Goal: Task Accomplishment & Management: Use online tool/utility

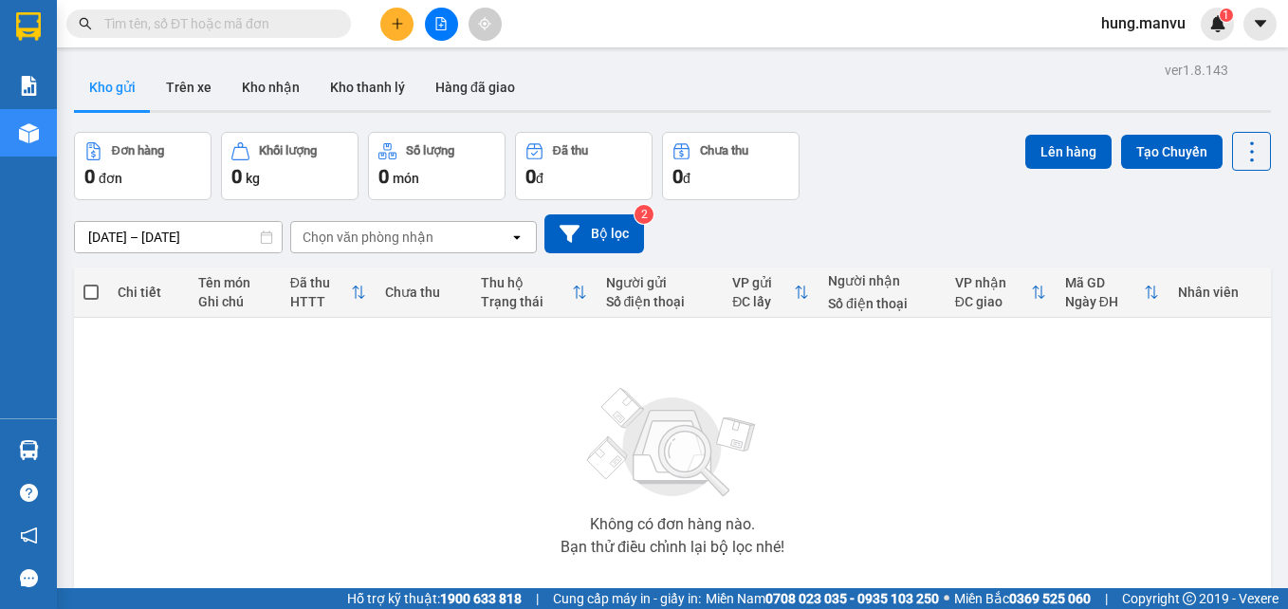
click at [257, 31] on input "text" at bounding box center [216, 23] width 224 height 21
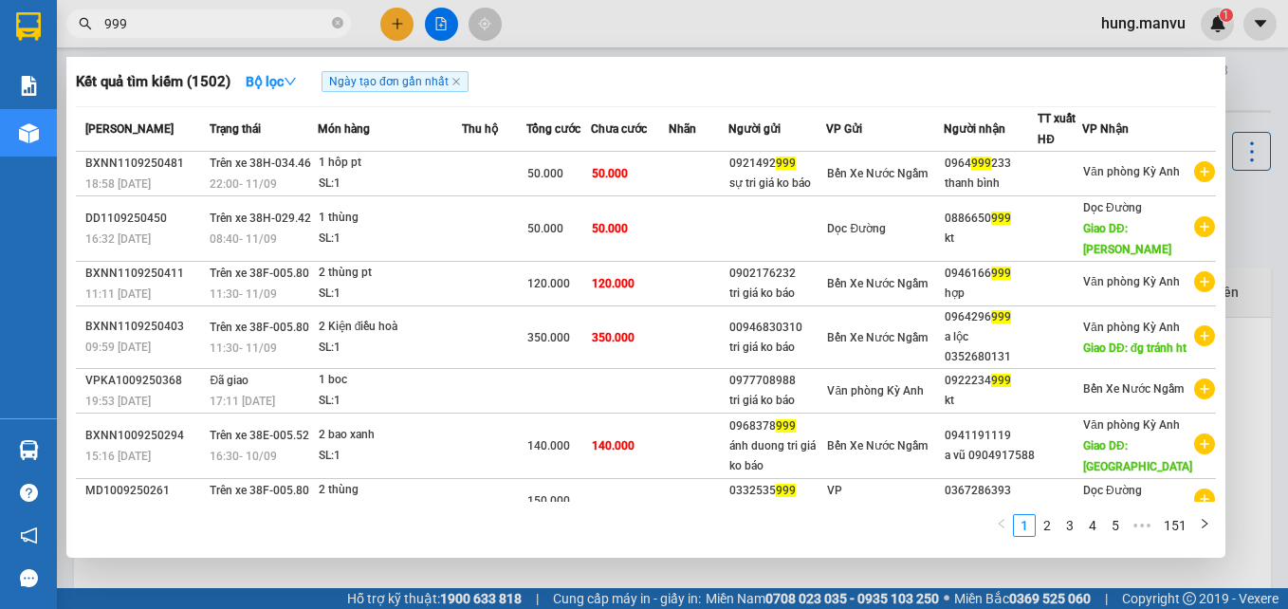
type input "999"
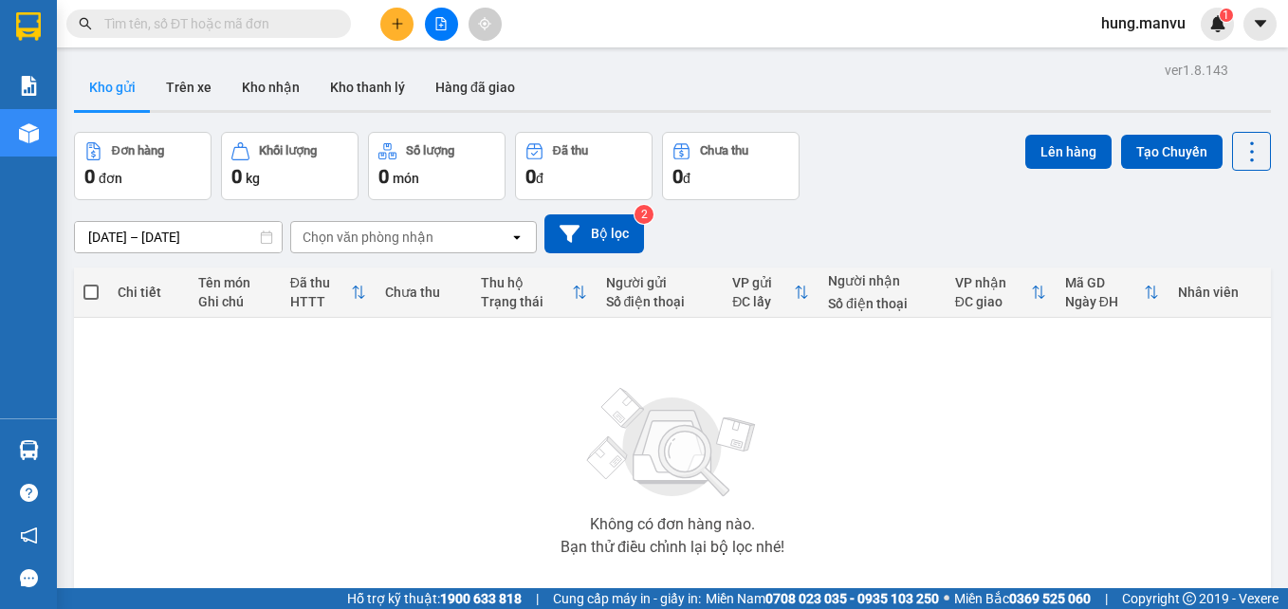
click at [251, 28] on input "text" at bounding box center [216, 23] width 224 height 21
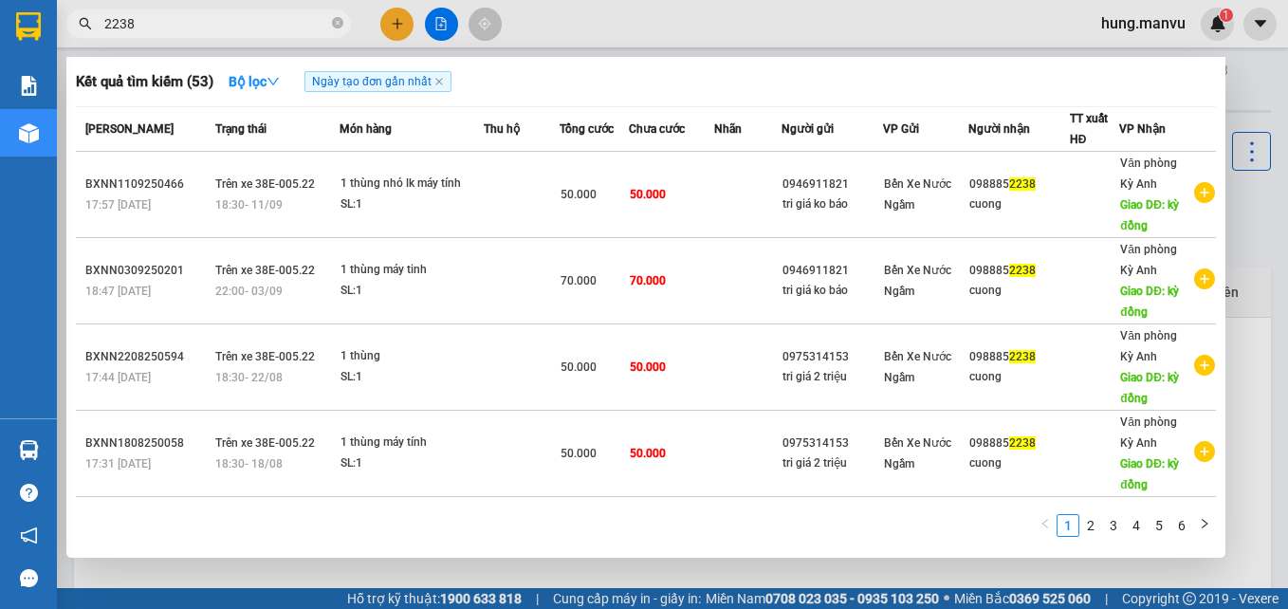
type input "2238"
click at [345, 27] on span "2238" at bounding box center [208, 23] width 285 height 28
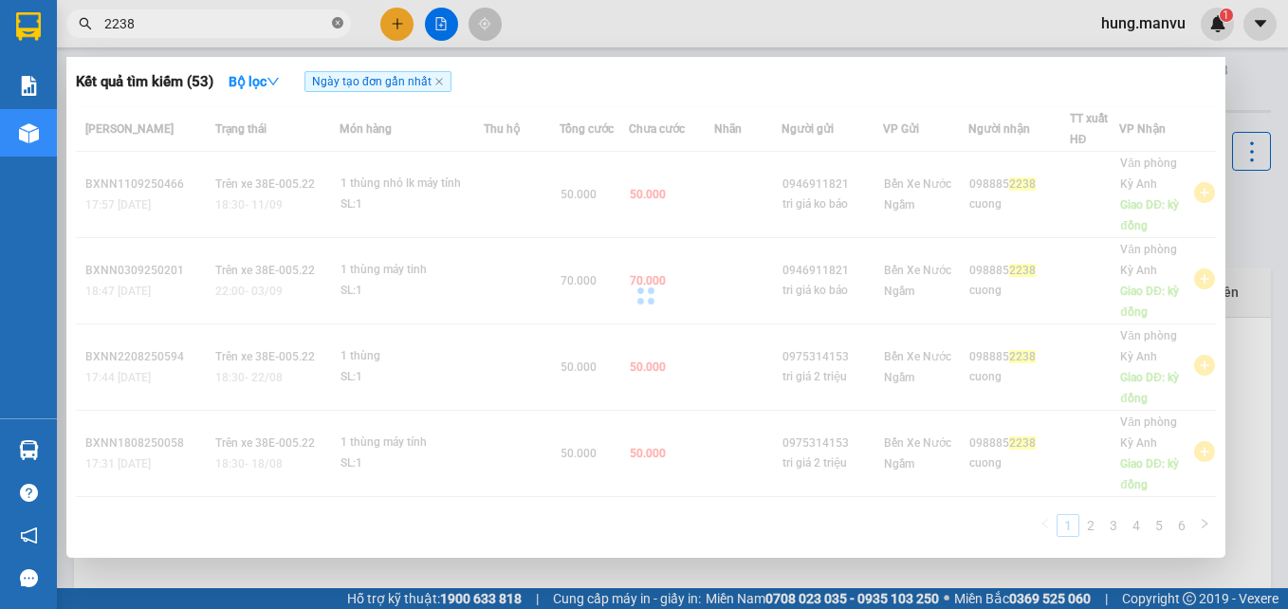
click at [338, 25] on icon "close-circle" at bounding box center [337, 22] width 11 height 11
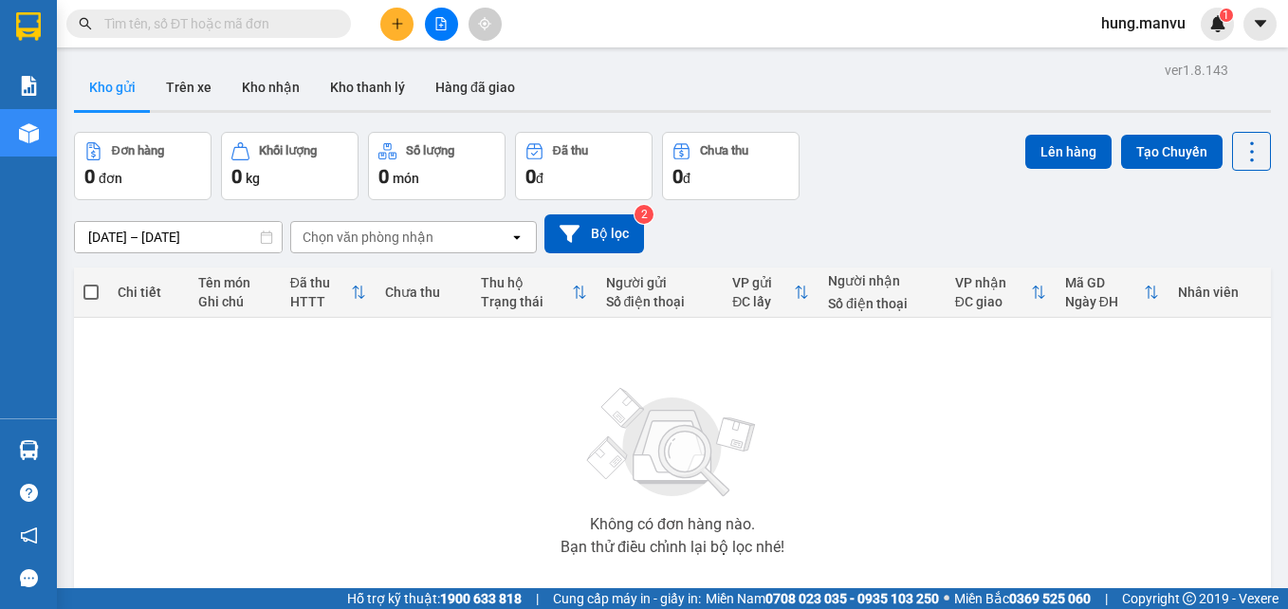
click at [316, 30] on input "text" at bounding box center [216, 23] width 224 height 21
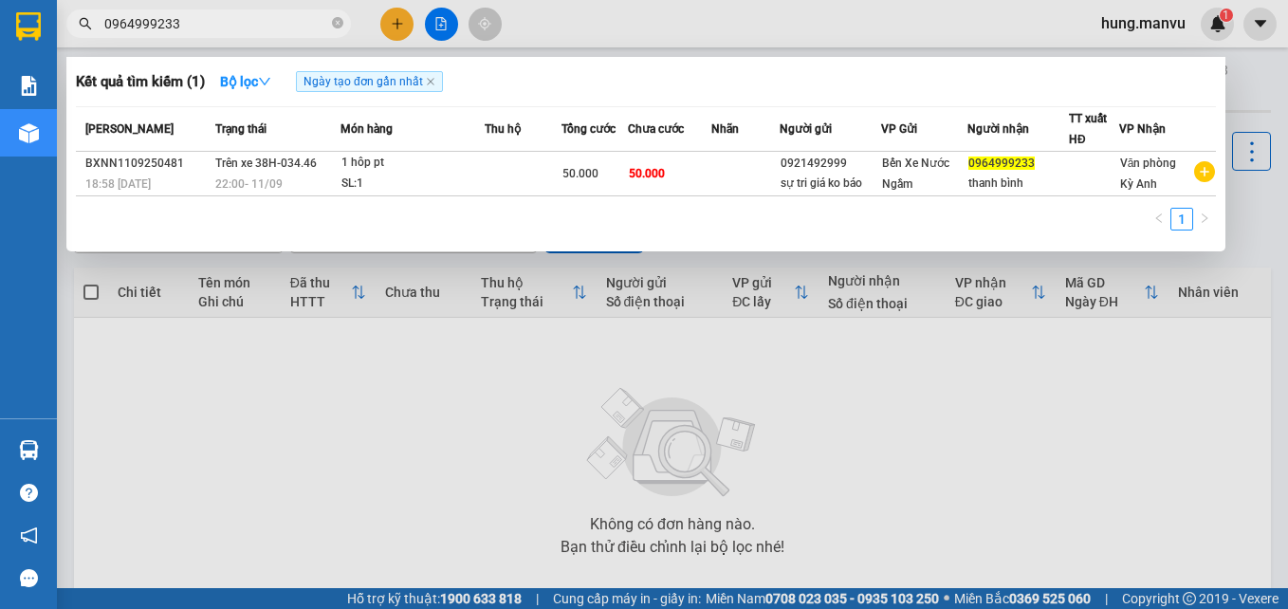
type input "0964999233"
